Goal: Task Accomplishment & Management: Manage account settings

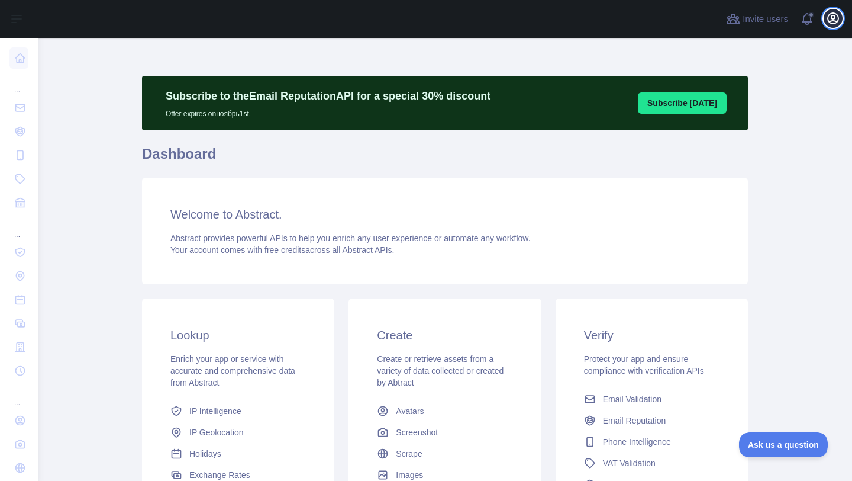
click at [831, 20] on icon "button" at bounding box center [833, 18] width 14 height 14
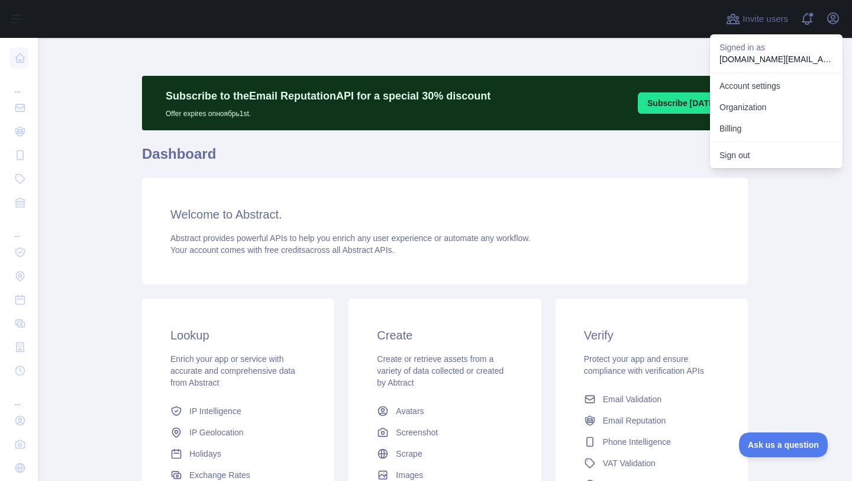
click at [80, 187] on main "Subscribe to the Email Reputation API for a special 30 % discount Offer expires…" at bounding box center [445, 259] width 814 height 443
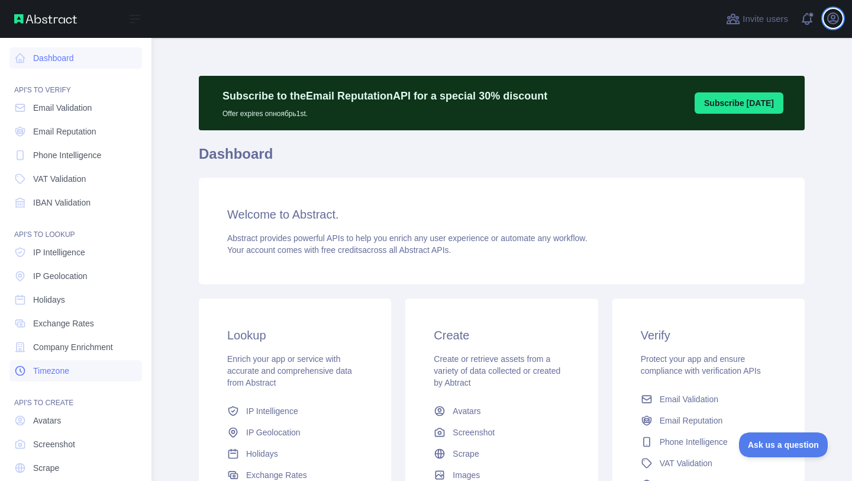
scroll to position [40, 0]
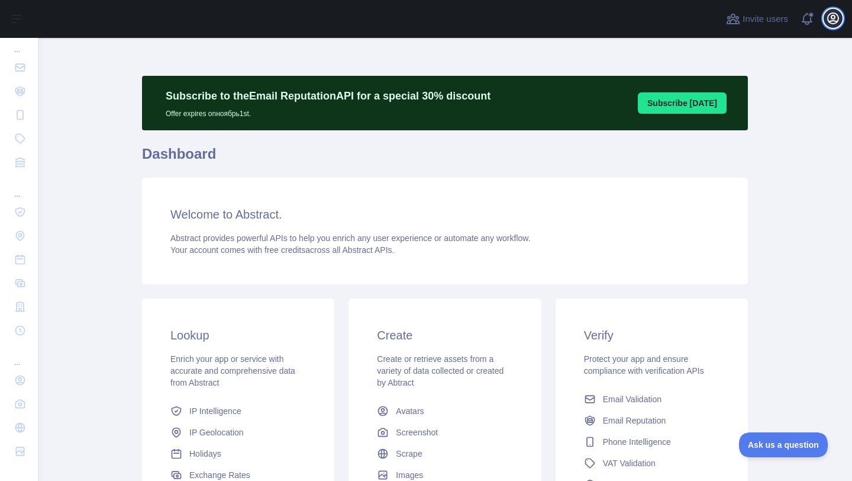
click at [834, 22] on icon "button" at bounding box center [833, 18] width 14 height 14
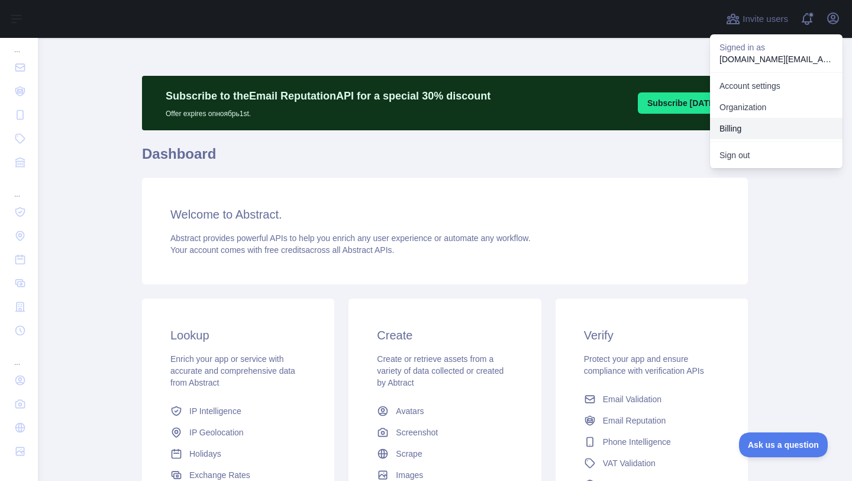
click at [747, 127] on button "Billing" at bounding box center [776, 128] width 133 height 21
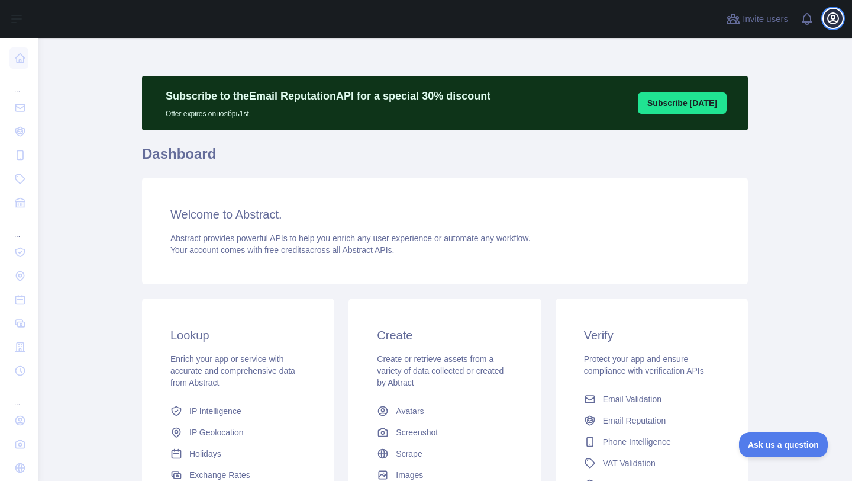
click at [832, 18] on icon "button" at bounding box center [833, 18] width 11 height 11
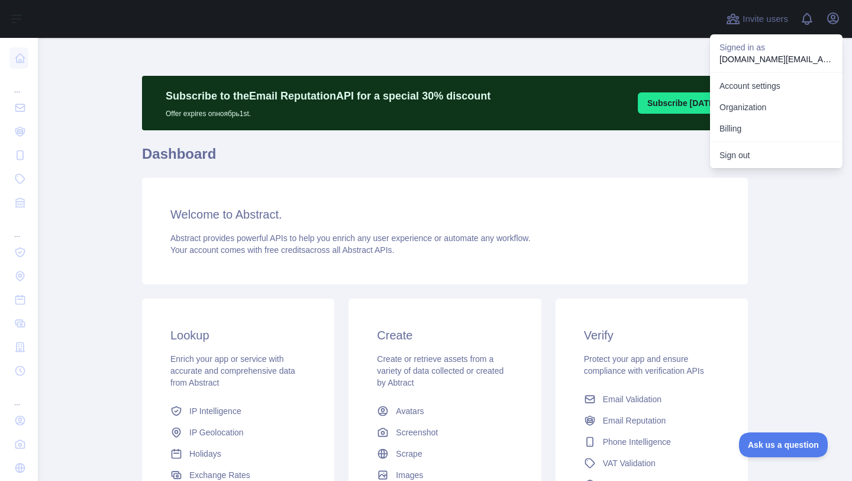
click at [749, 158] on button "Sign out" at bounding box center [776, 154] width 133 height 21
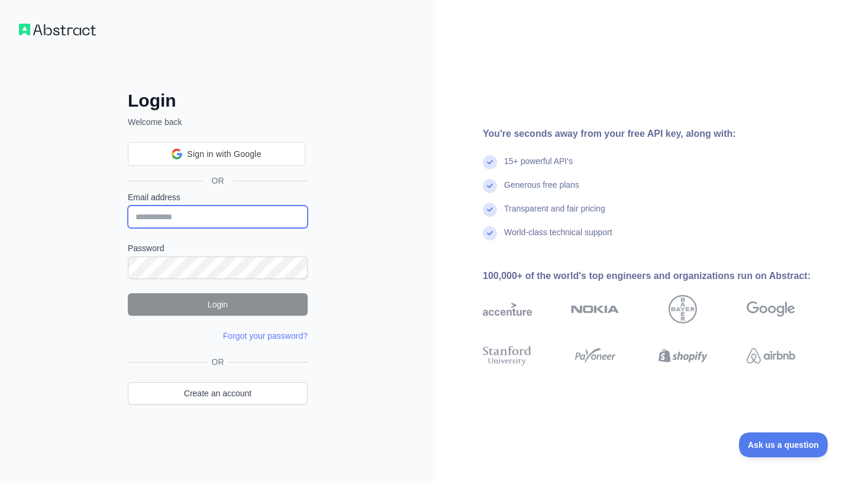
click at [250, 221] on input "Email address" at bounding box center [218, 216] width 180 height 22
type input "**********"
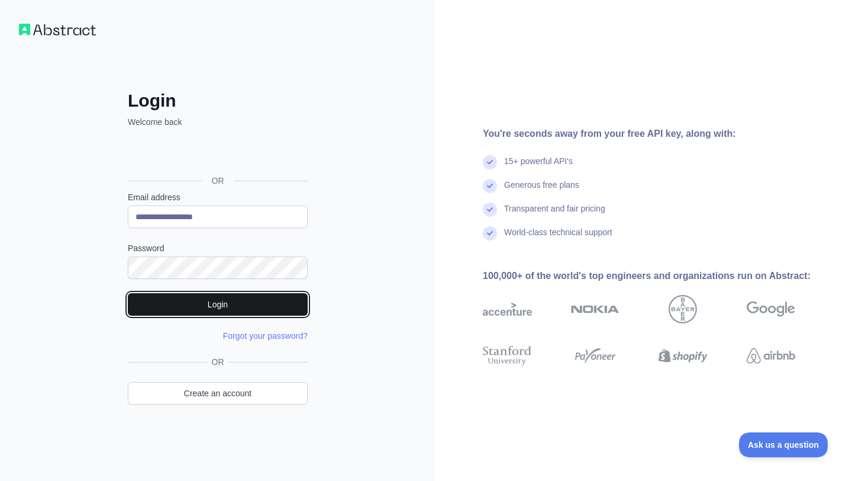
click at [225, 303] on button "Login" at bounding box center [218, 304] width 180 height 22
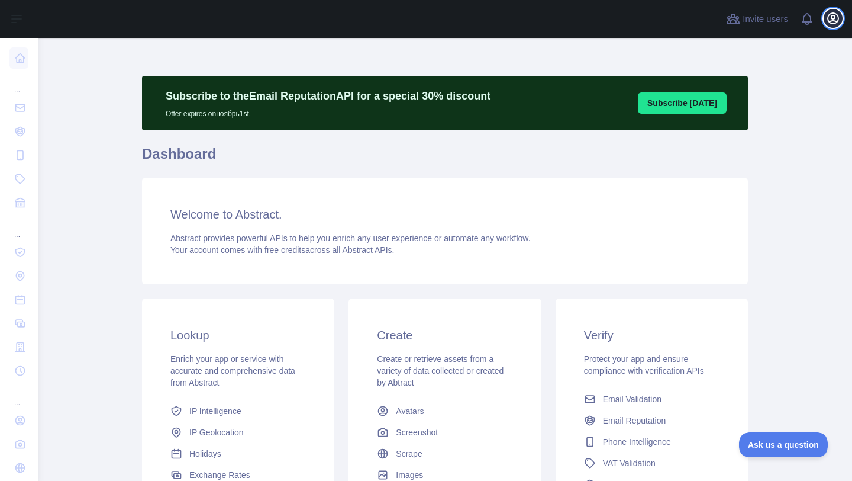
click at [836, 22] on icon "button" at bounding box center [833, 18] width 11 height 11
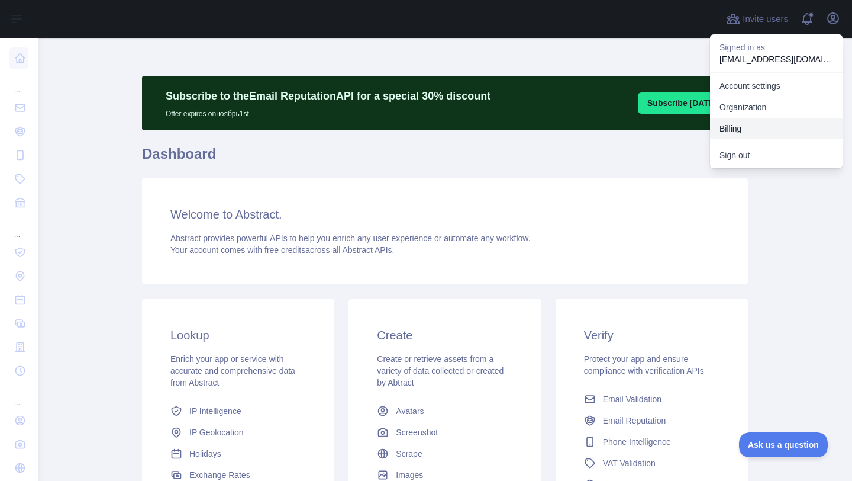
click at [767, 125] on button "Billing" at bounding box center [776, 128] width 133 height 21
